Goal: Task Accomplishment & Management: Use online tool/utility

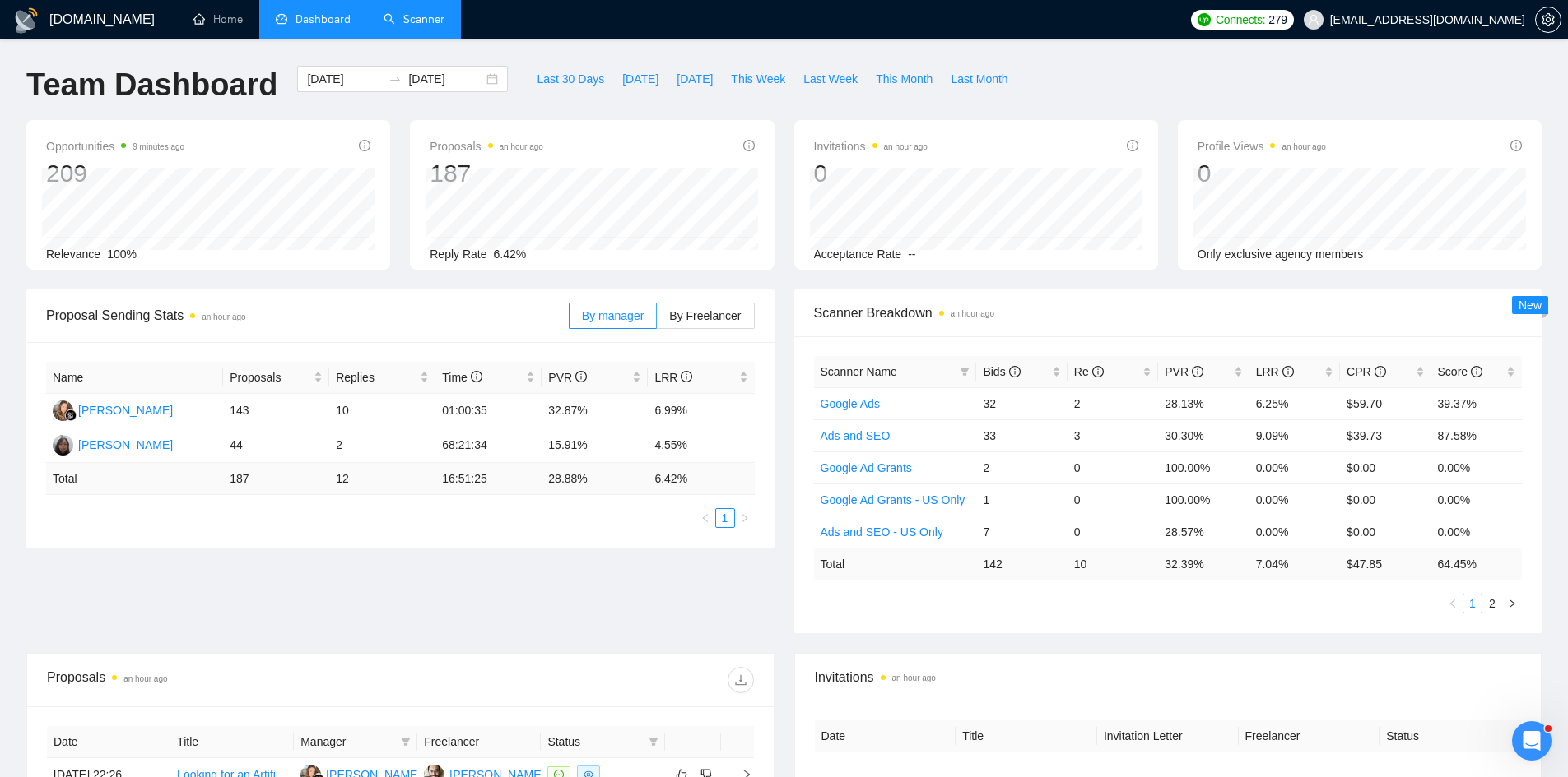
click at [386, 26] on link "Scanner" at bounding box center [414, 19] width 61 height 14
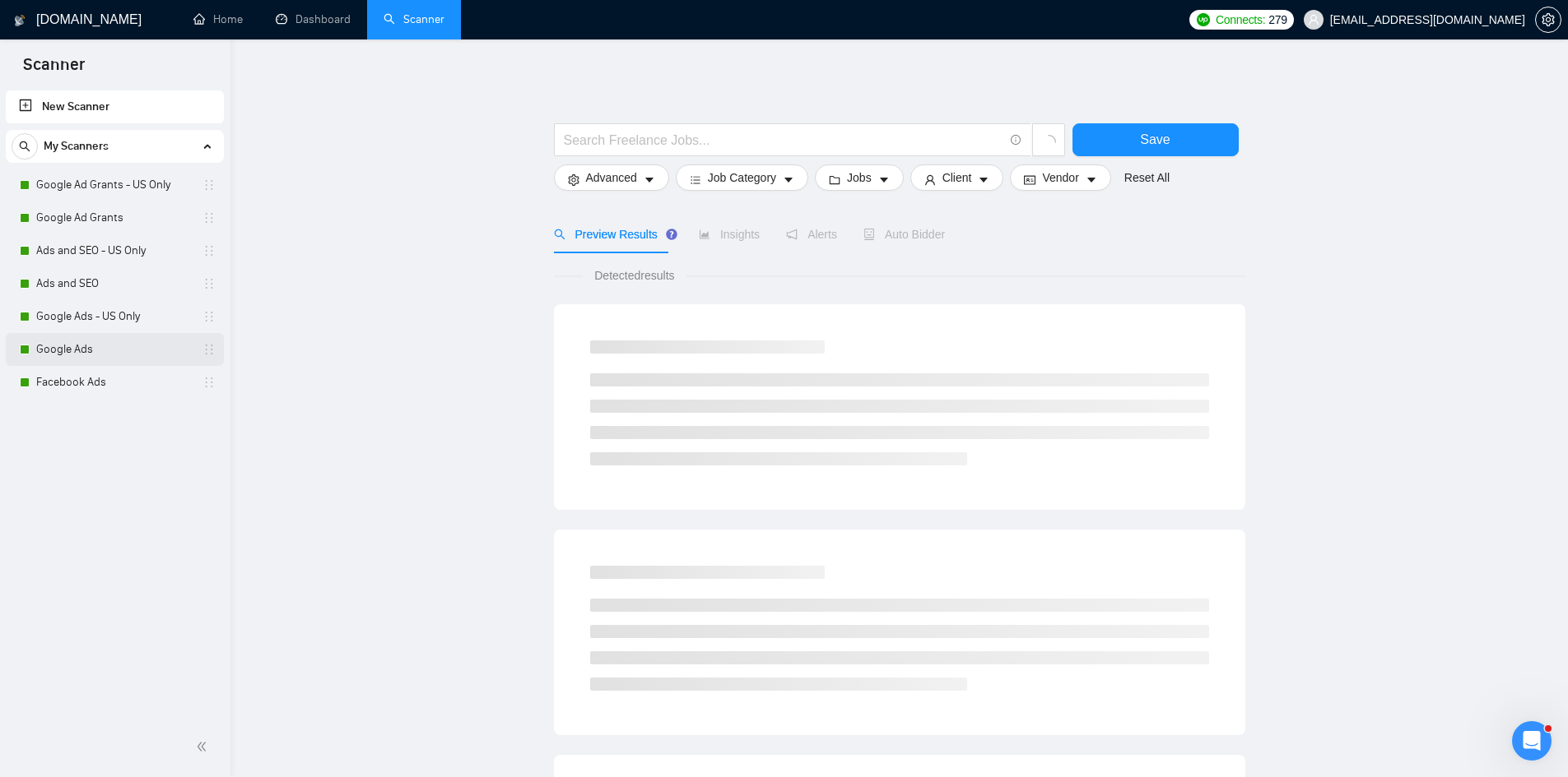
click at [119, 349] on link "Google Ads" at bounding box center [114, 350] width 156 height 33
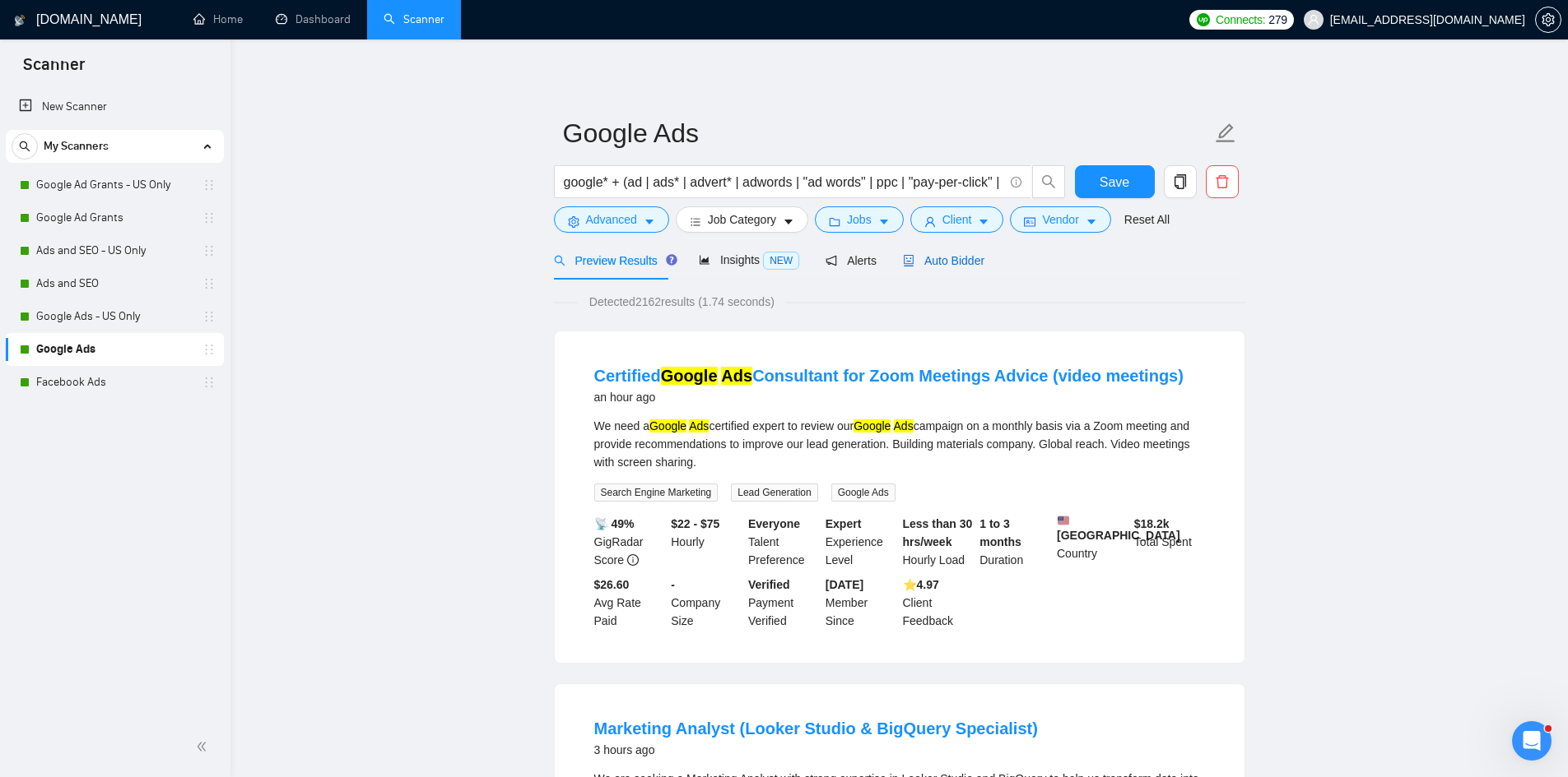
click at [951, 254] on span "Auto Bidder" at bounding box center [944, 260] width 82 height 13
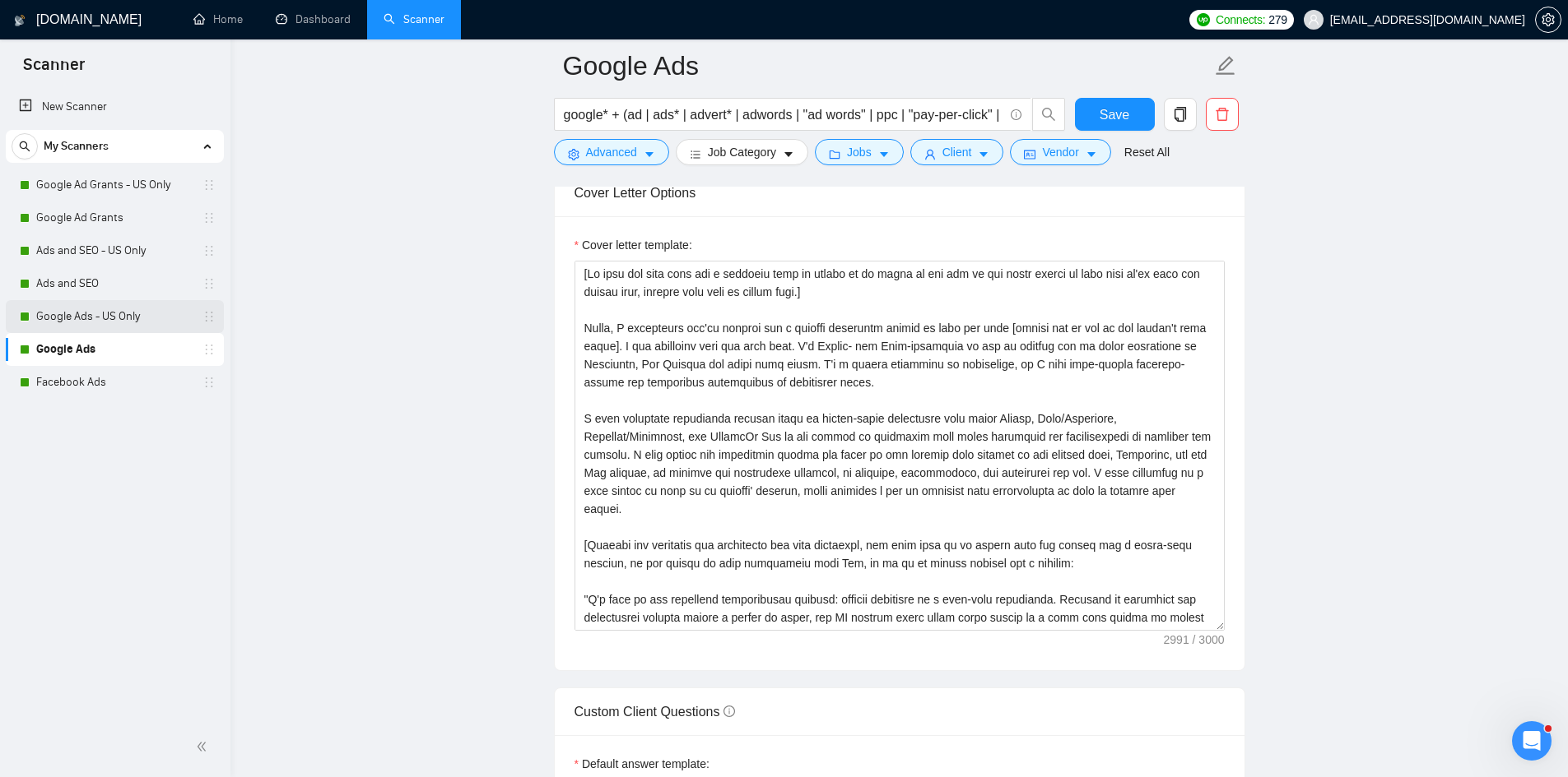
click at [99, 321] on link "Google Ads - US Only" at bounding box center [114, 317] width 156 height 33
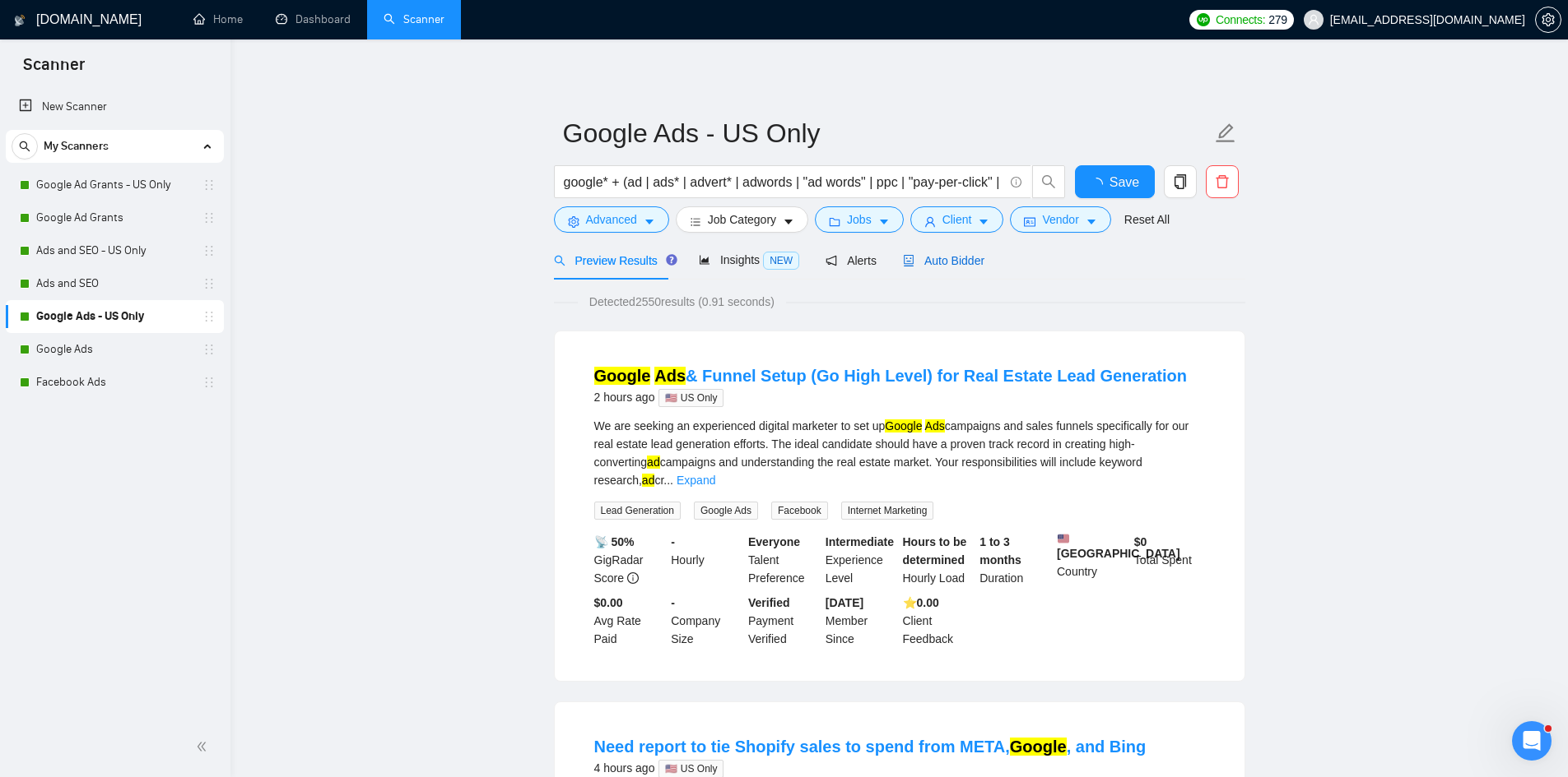
click at [934, 264] on span "Auto Bidder" at bounding box center [944, 260] width 82 height 13
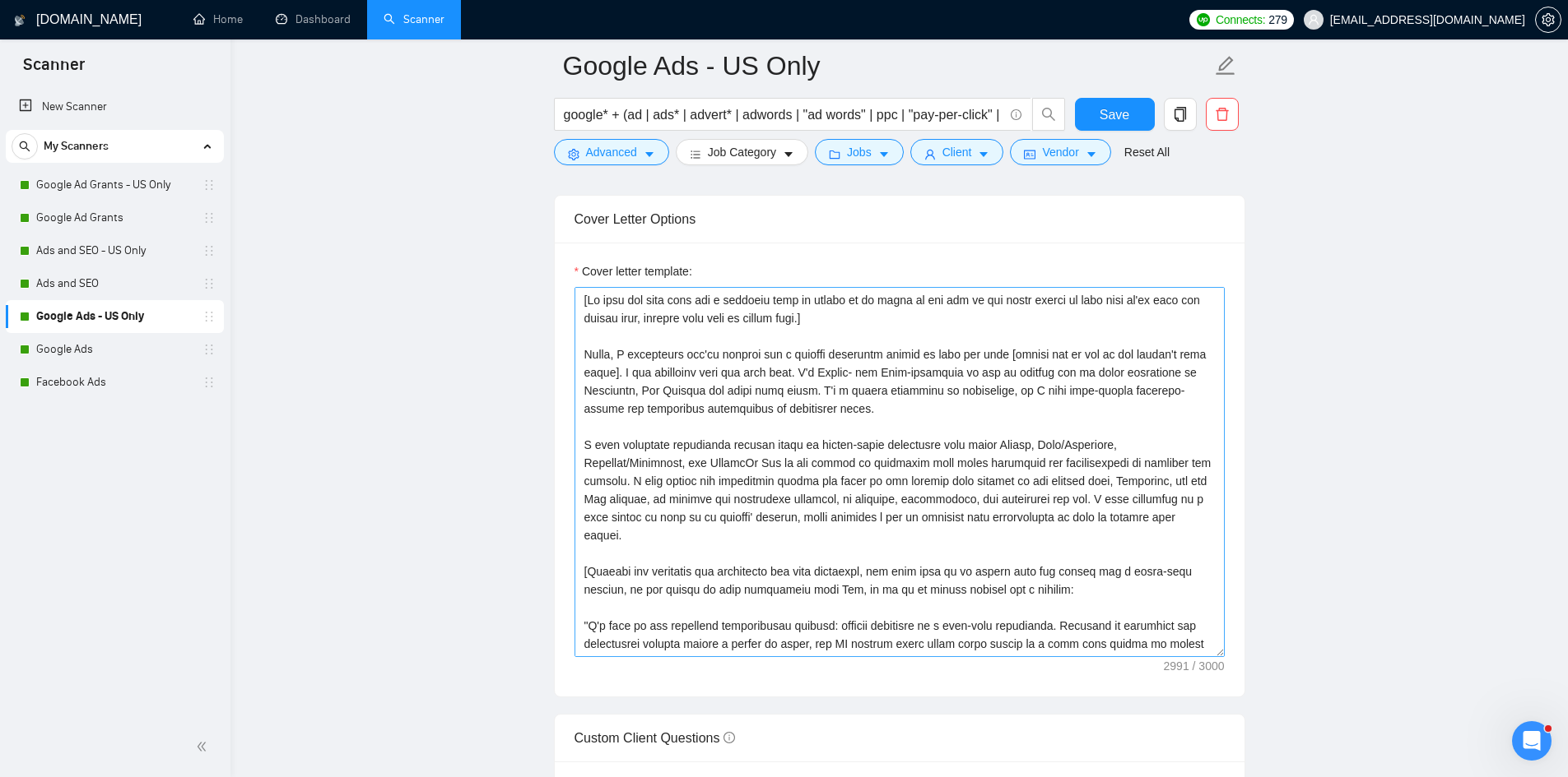
scroll to position [1728, 0]
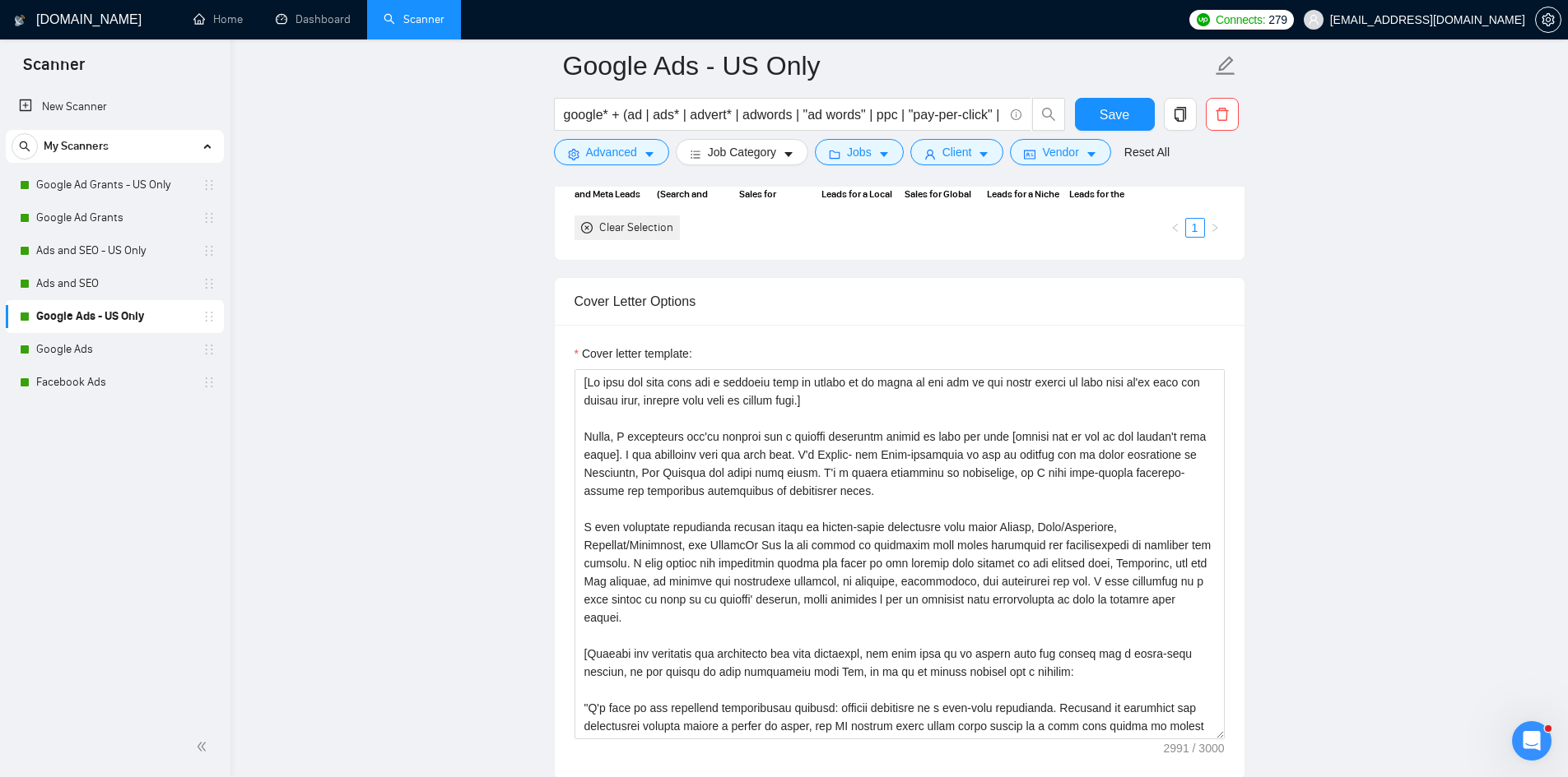
drag, startPoint x: 89, startPoint y: 285, endPoint x: 236, endPoint y: 317, distance: 150.4
click at [89, 285] on link "Ads and SEO" at bounding box center [114, 284] width 156 height 33
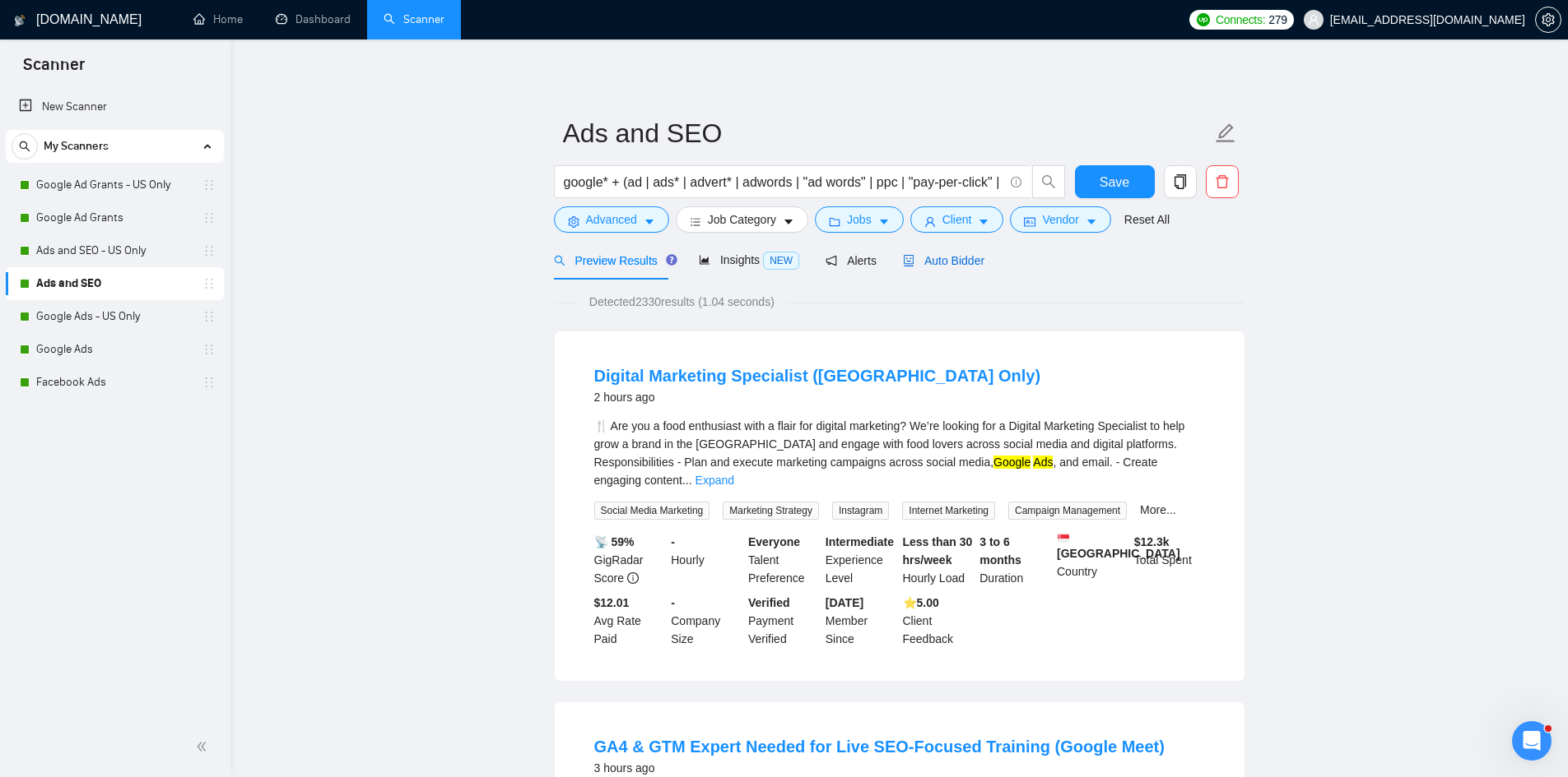
click at [966, 256] on span "Auto Bidder" at bounding box center [944, 260] width 82 height 13
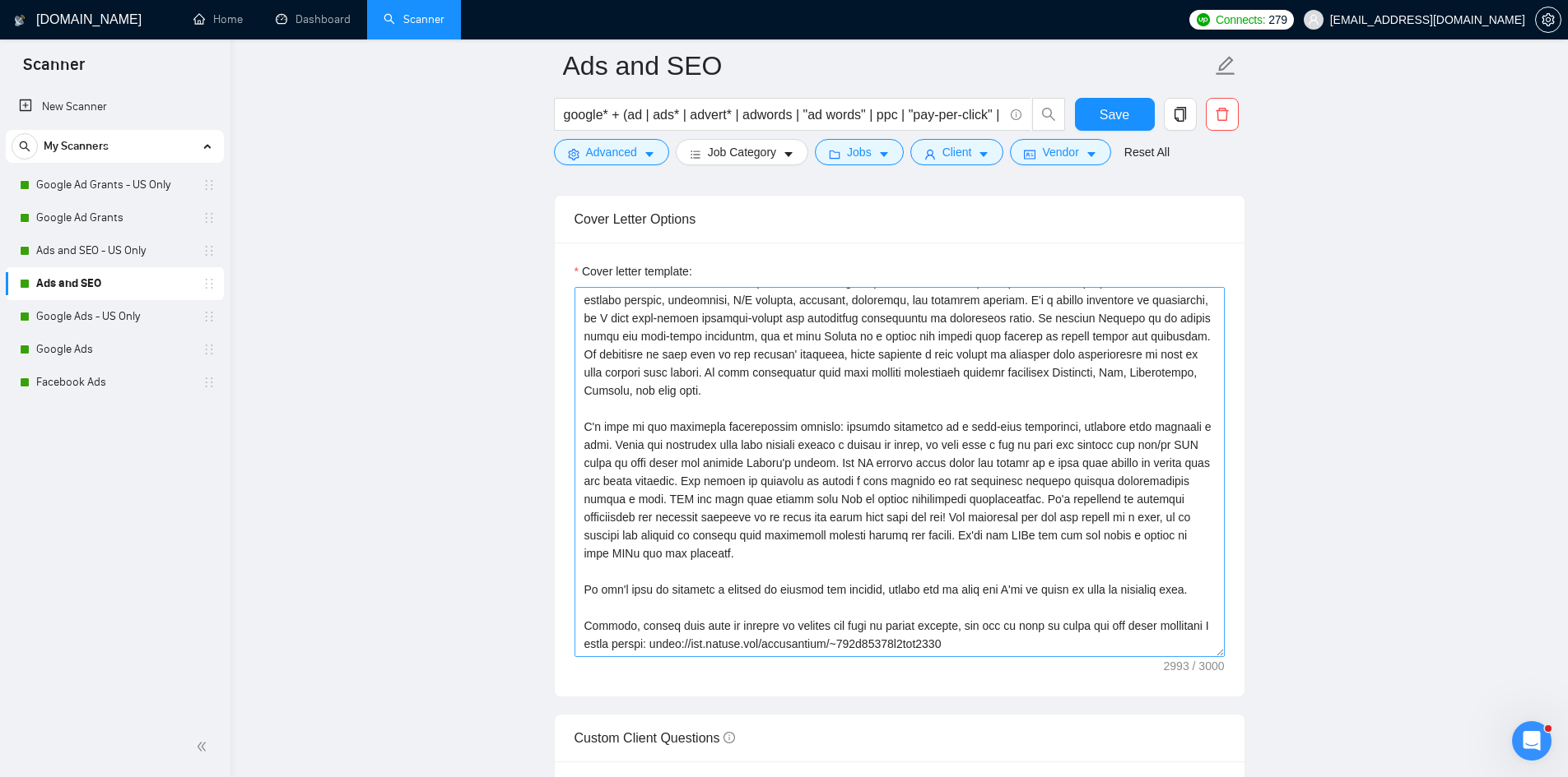
scroll to position [271, 0]
drag, startPoint x: 102, startPoint y: 253, endPoint x: 127, endPoint y: 267, distance: 28.7
click at [102, 253] on link "Ads and SEO - US Only" at bounding box center [114, 251] width 156 height 33
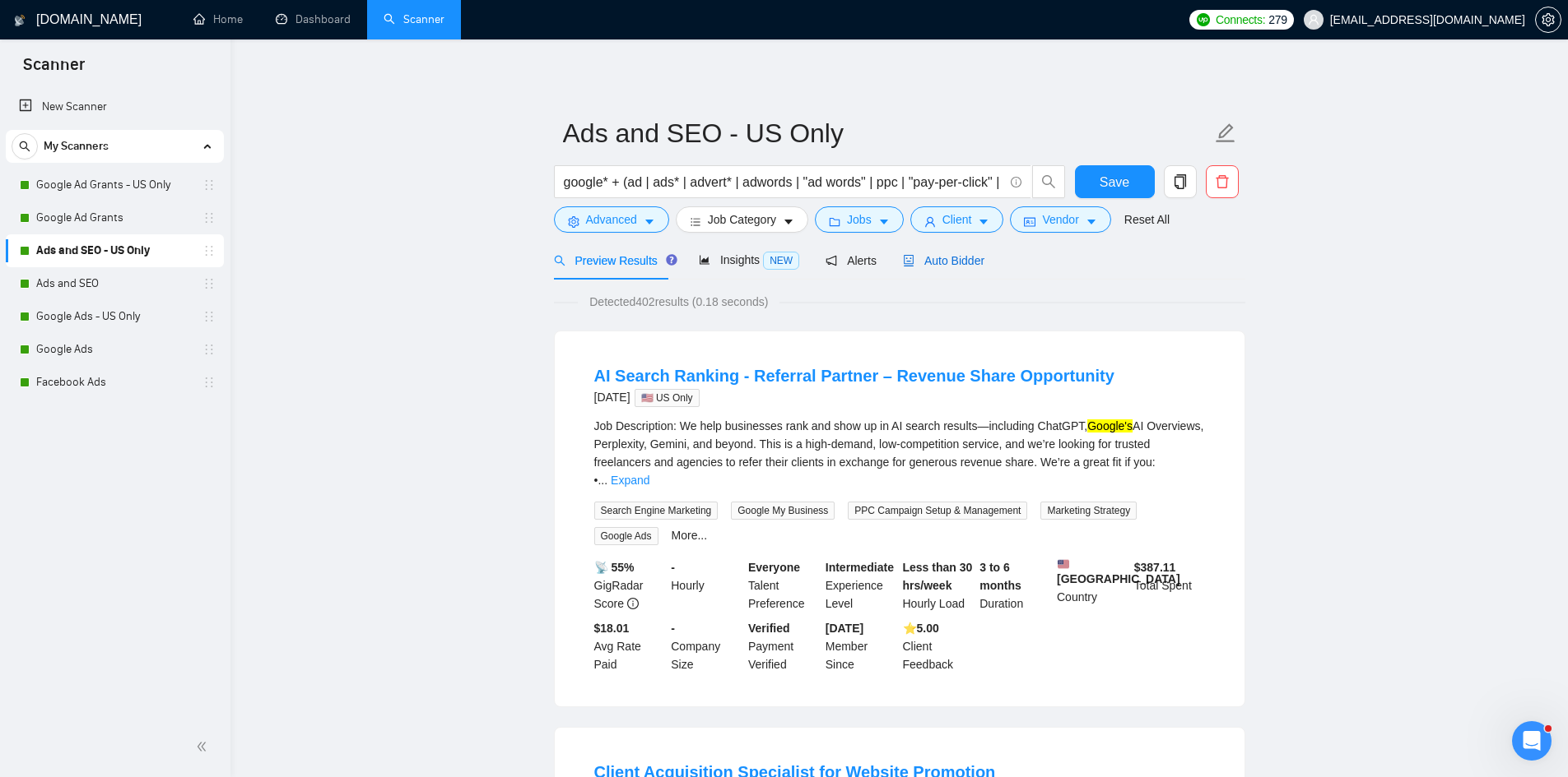
click at [948, 268] on div "Auto Bidder" at bounding box center [944, 260] width 82 height 18
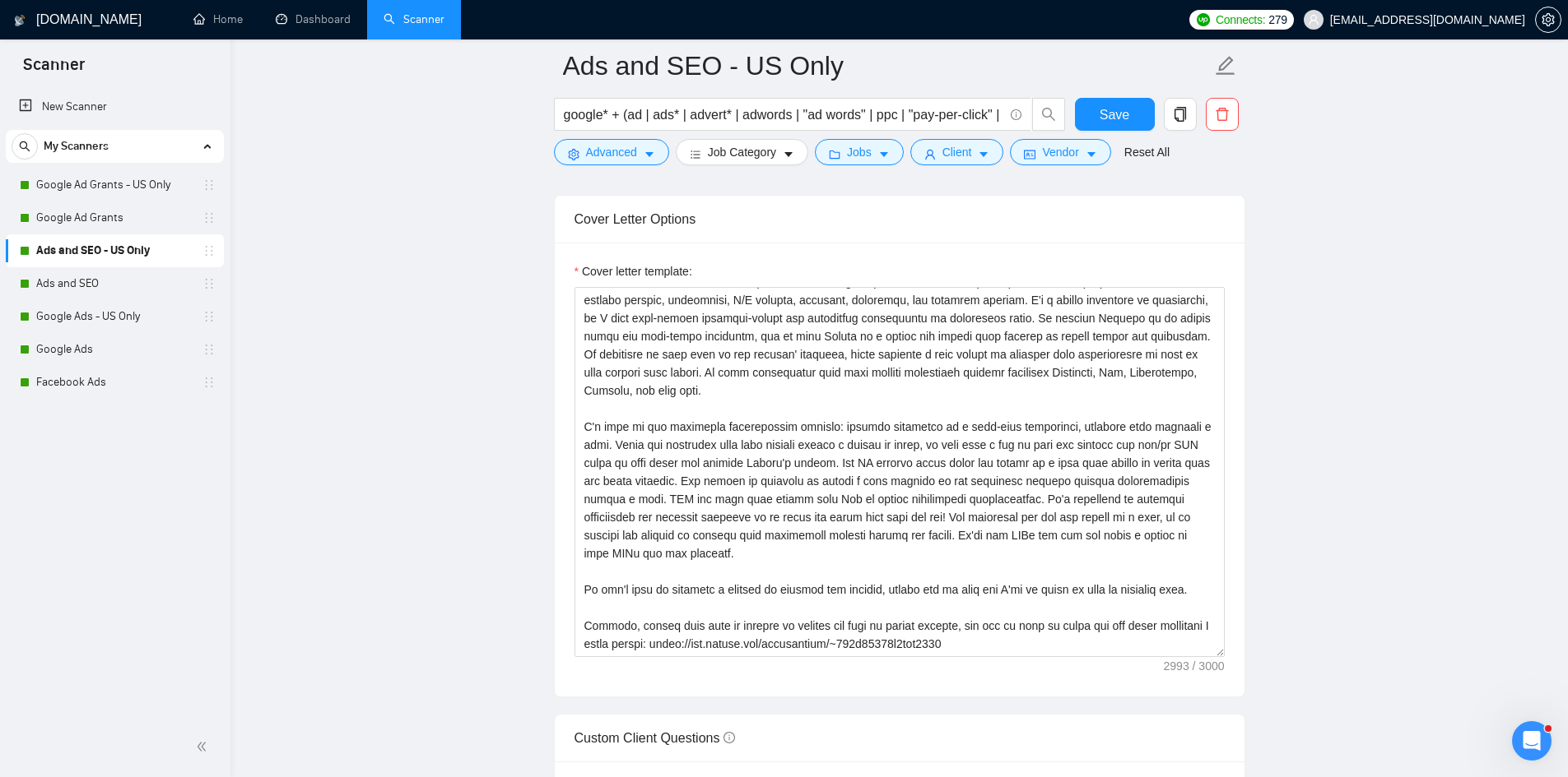
scroll to position [271, 0]
click at [80, 226] on link "Google Ad Grants" at bounding box center [114, 218] width 156 height 33
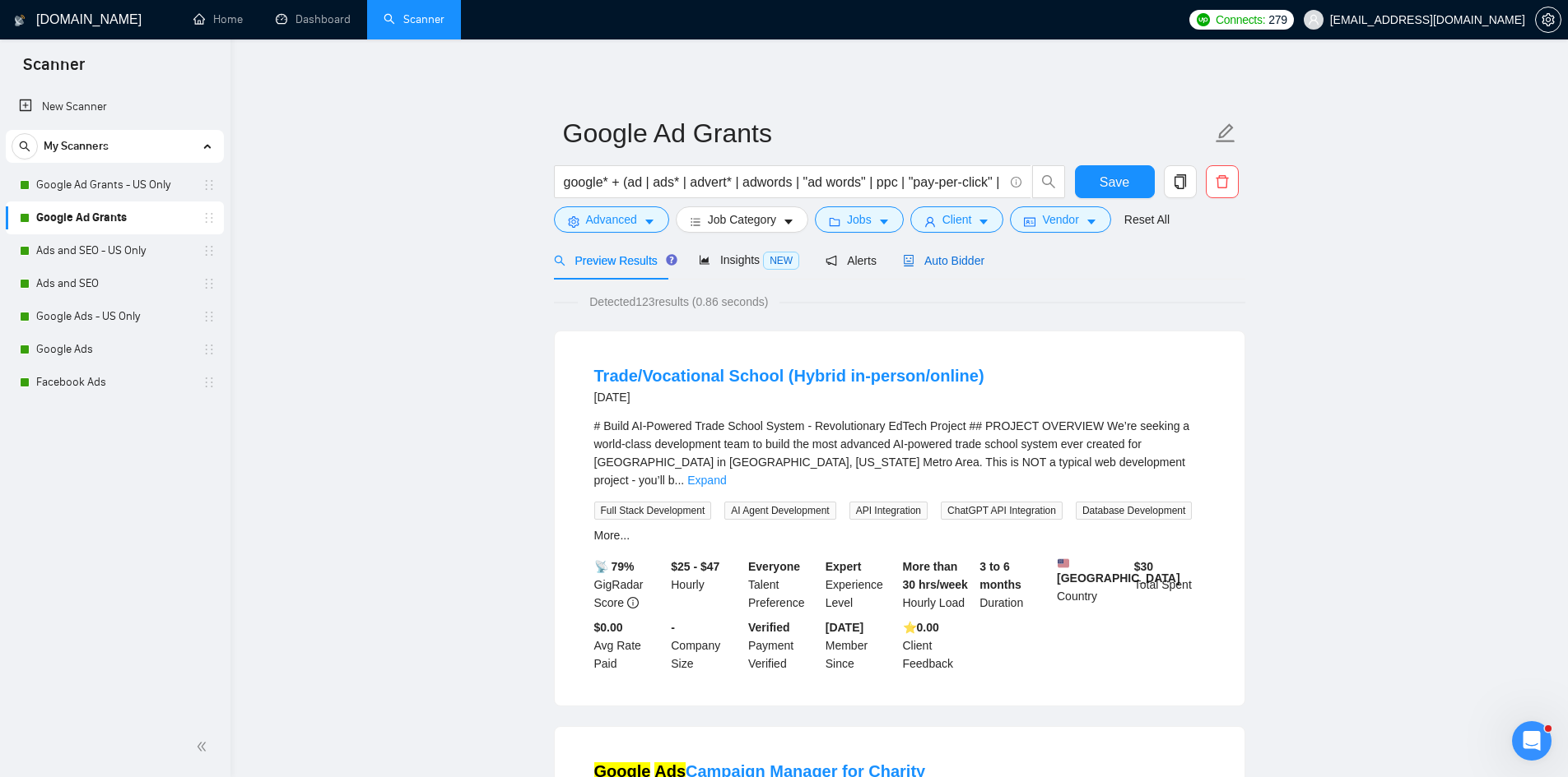
click at [933, 258] on span "Auto Bidder" at bounding box center [944, 260] width 82 height 13
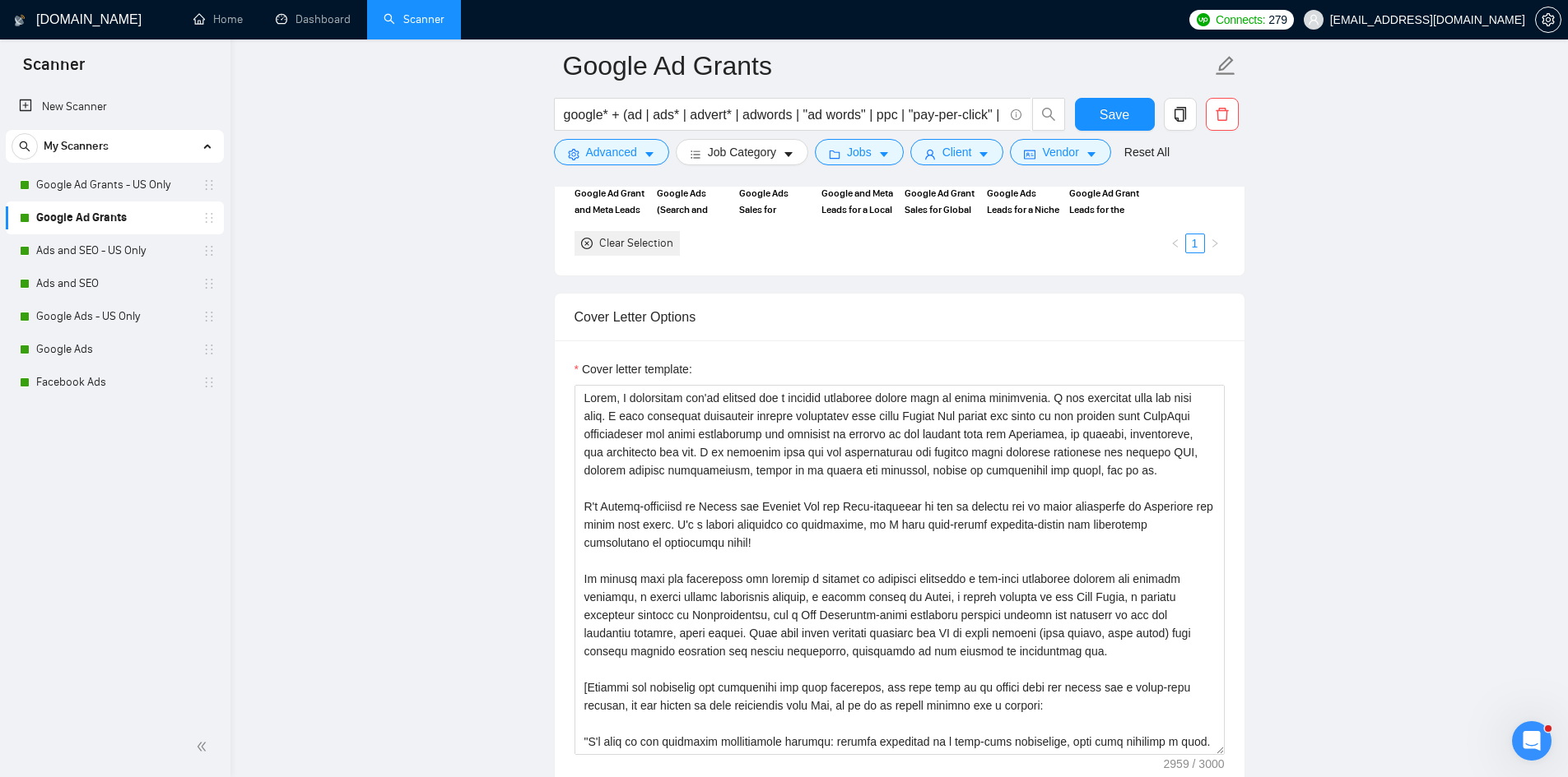
scroll to position [1645, 0]
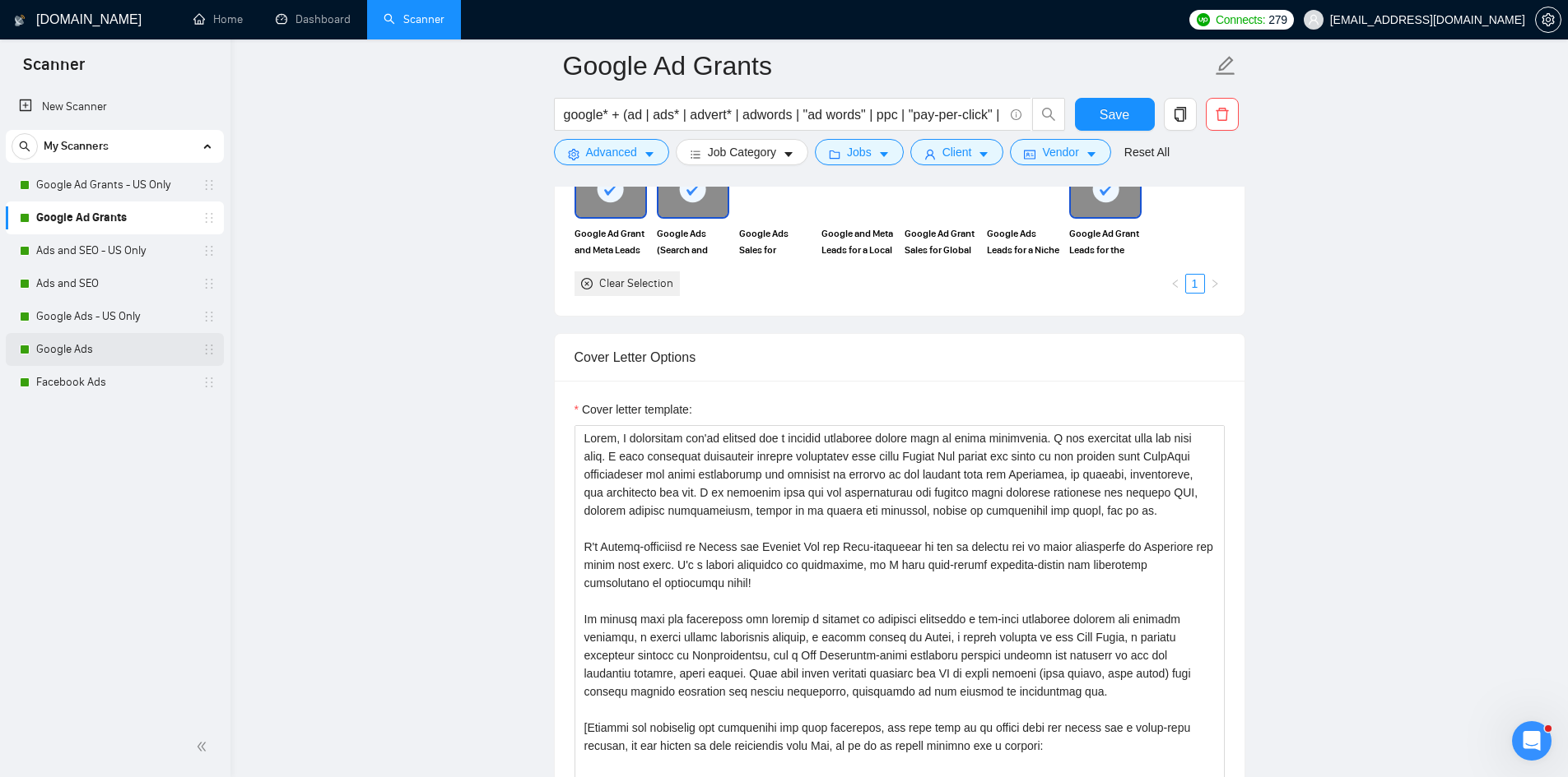
click at [77, 348] on link "Google Ads" at bounding box center [114, 350] width 156 height 33
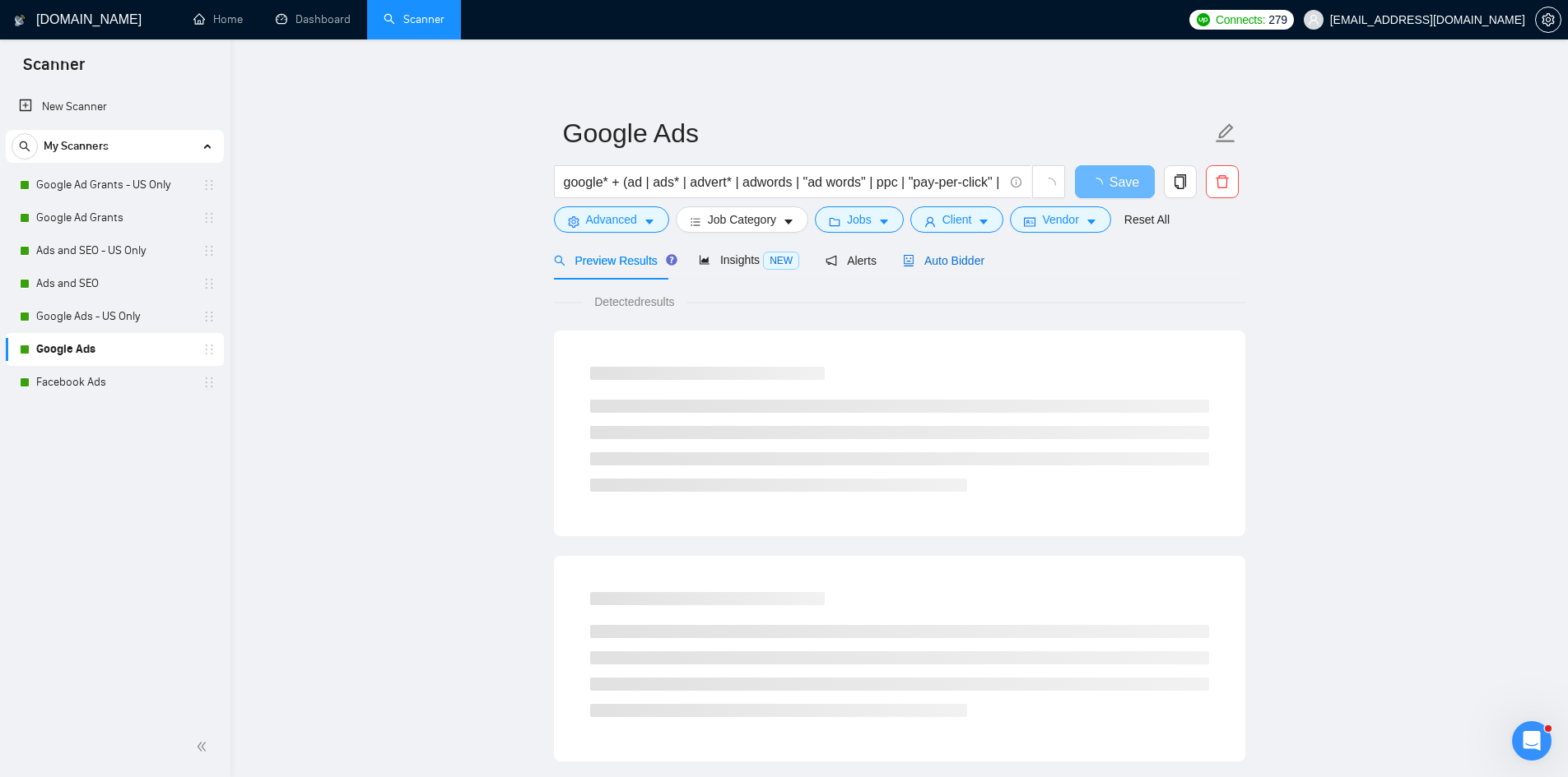
click at [951, 265] on span "Auto Bidder" at bounding box center [944, 260] width 82 height 13
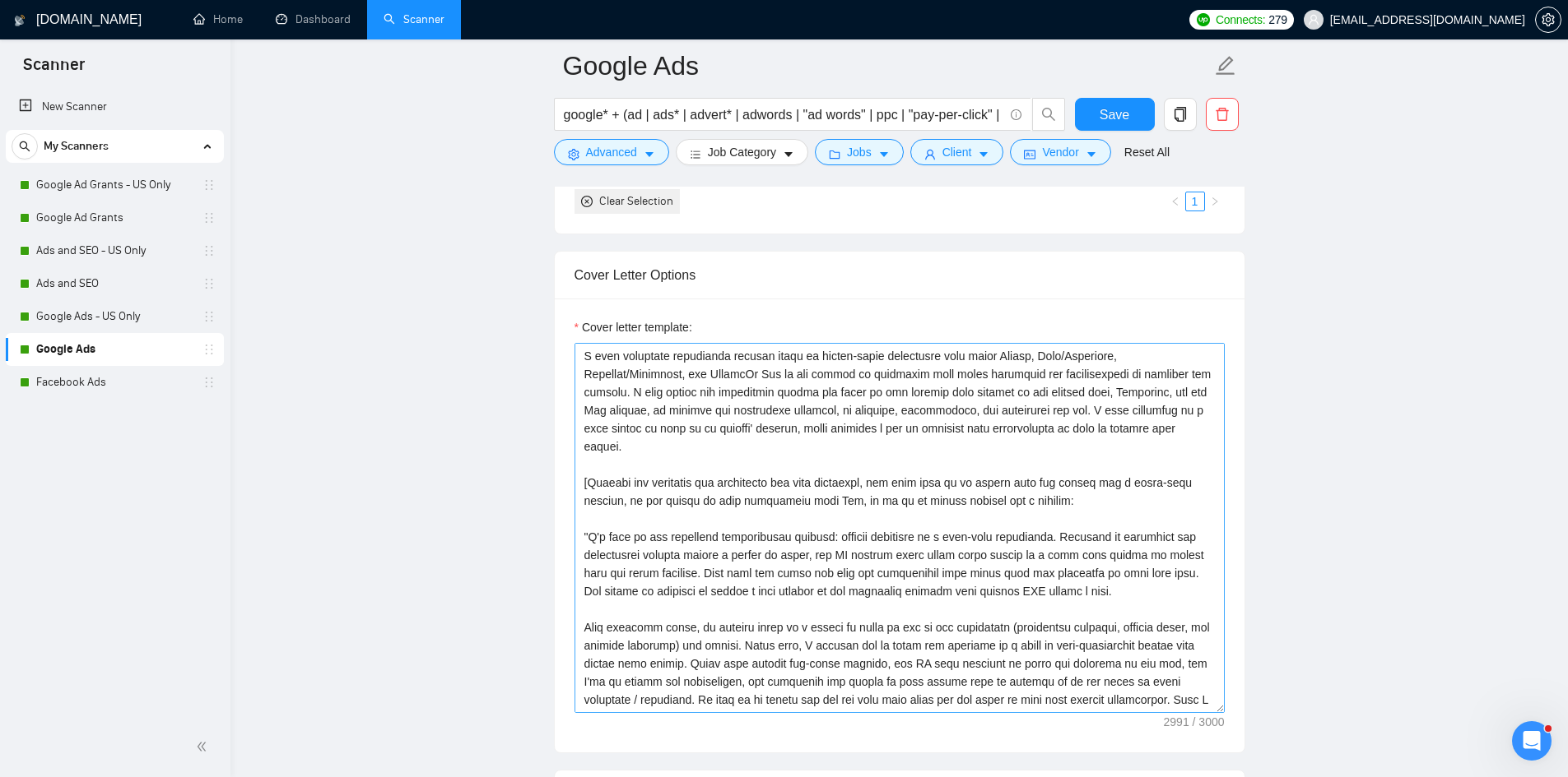
scroll to position [143, 0]
